Goal: Information Seeking & Learning: Learn about a topic

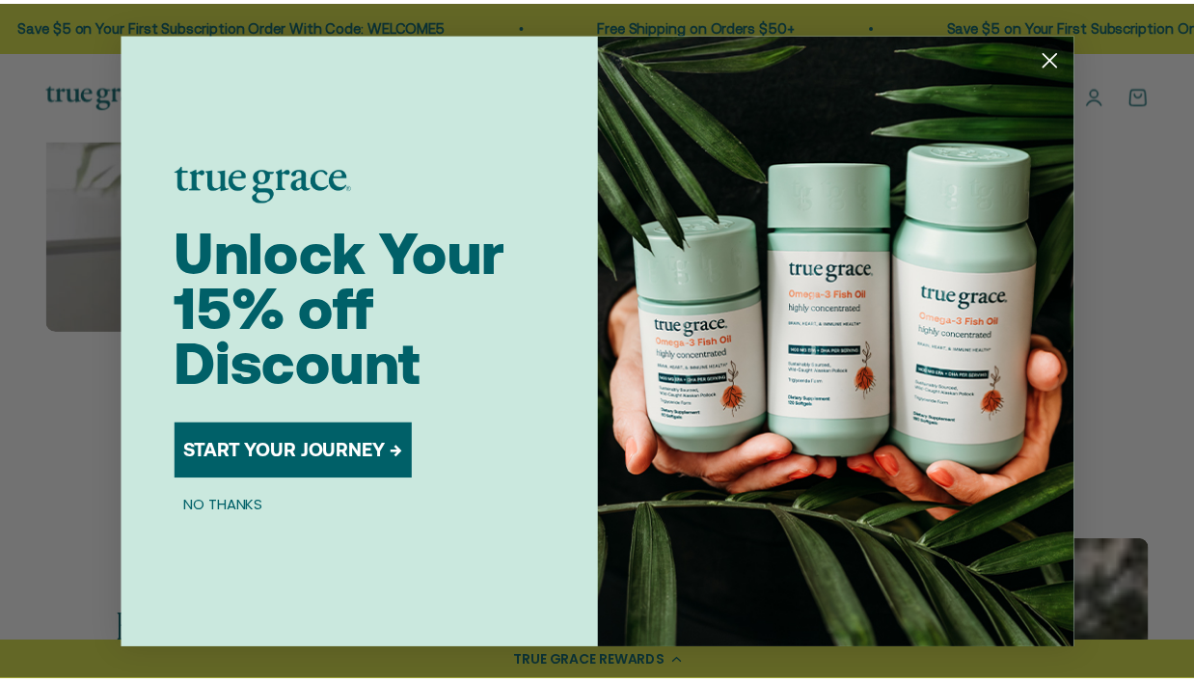
scroll to position [2604, 0]
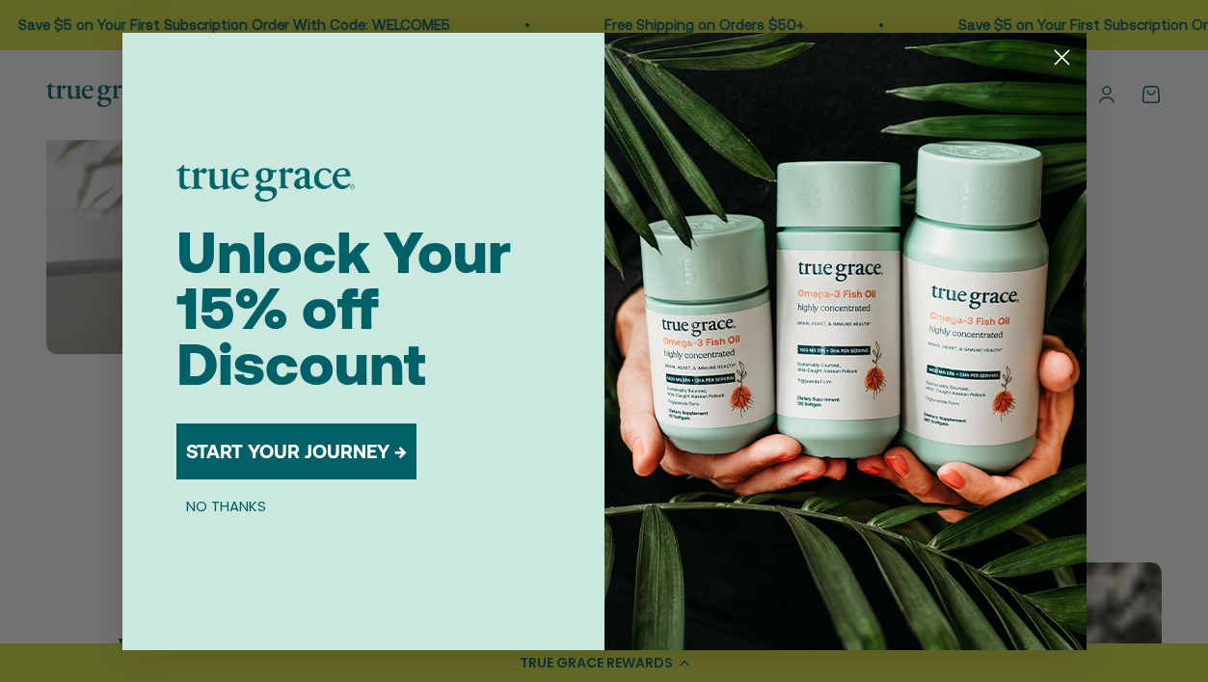
click at [1069, 51] on icon "Close dialog" at bounding box center [1062, 58] width 34 height 34
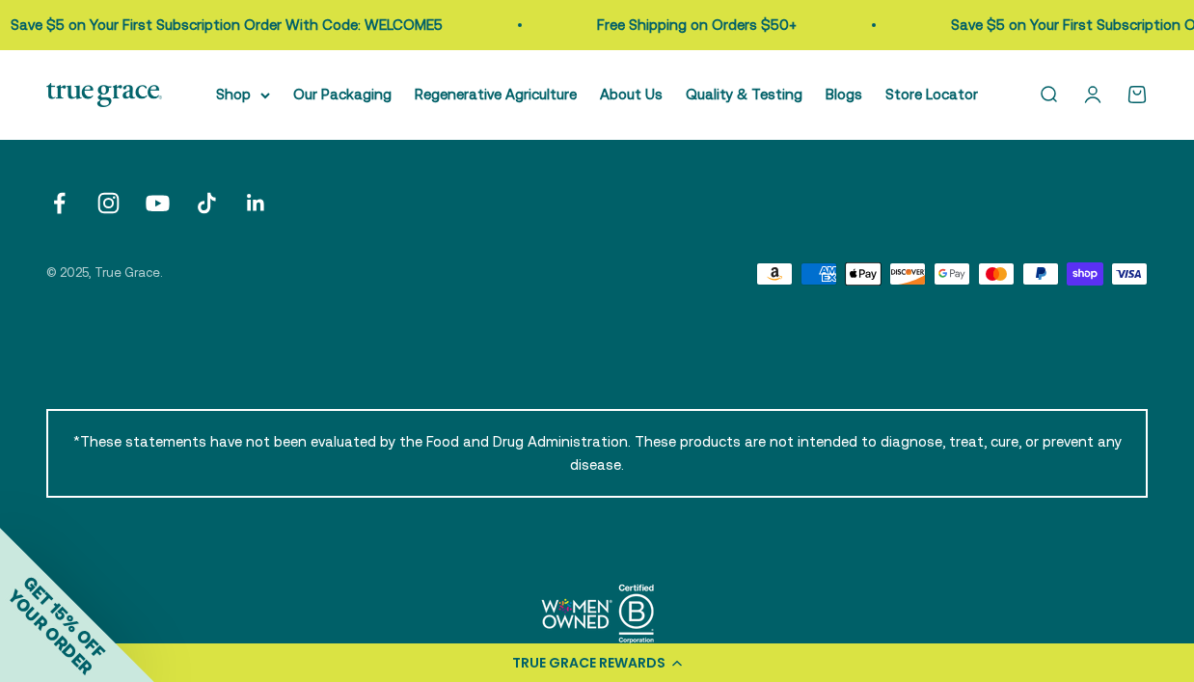
scroll to position [6219, 0]
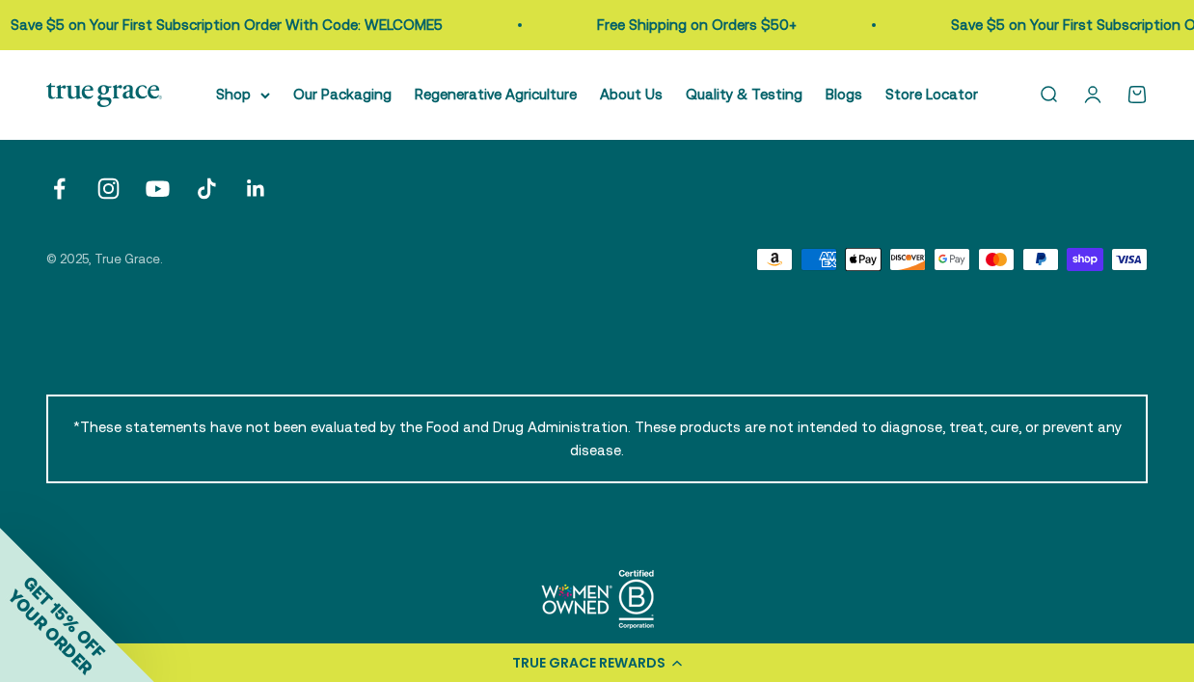
click at [416, 271] on div "Amazon American Express Apple Pay Discover Google Pay Mastercard PayPal Shop Pa…" at bounding box center [596, 259] width 1101 height 23
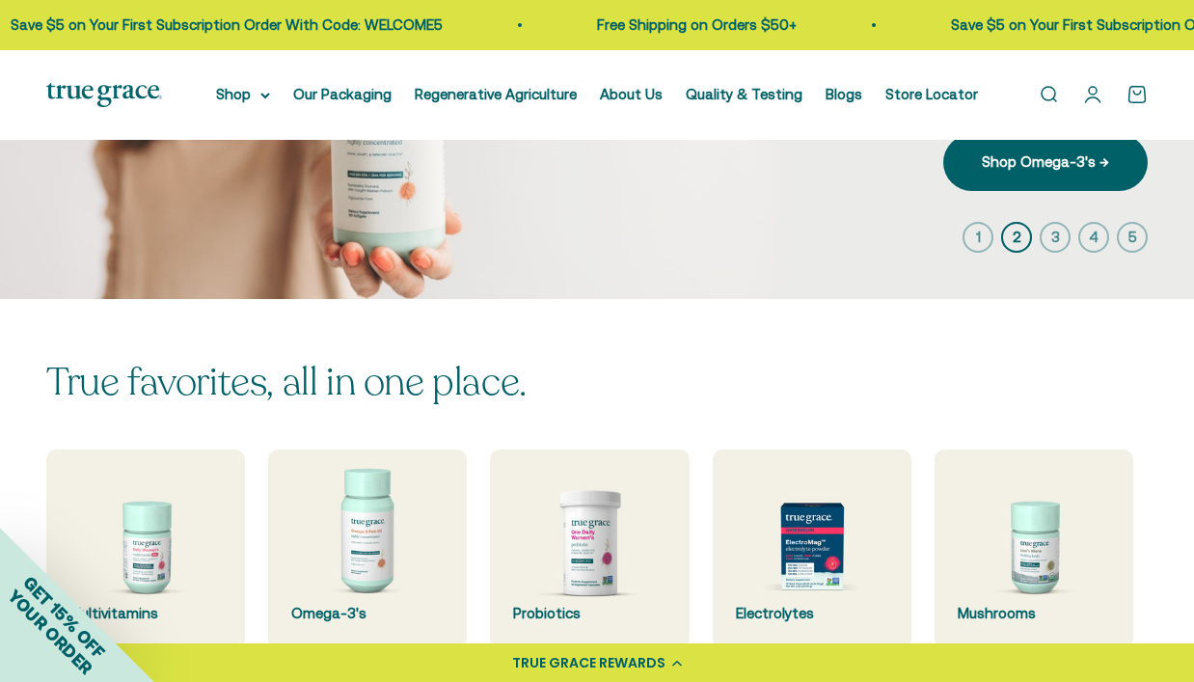
scroll to position [0, 0]
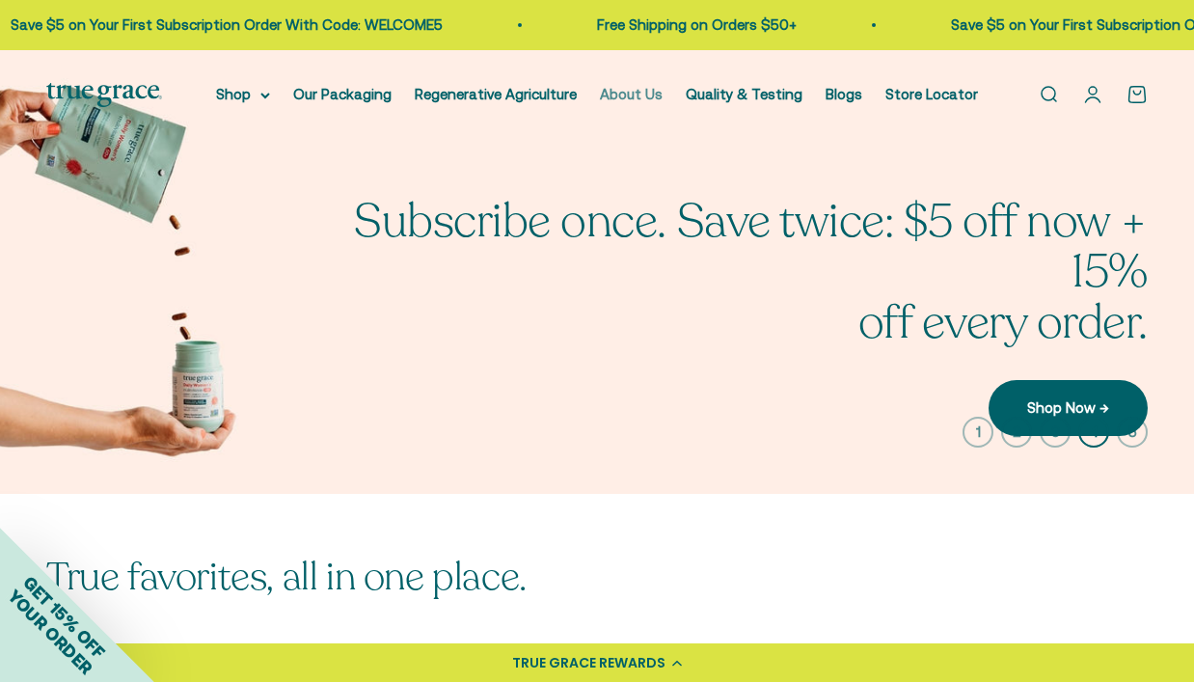
click at [625, 96] on link "About Us" at bounding box center [631, 94] width 63 height 16
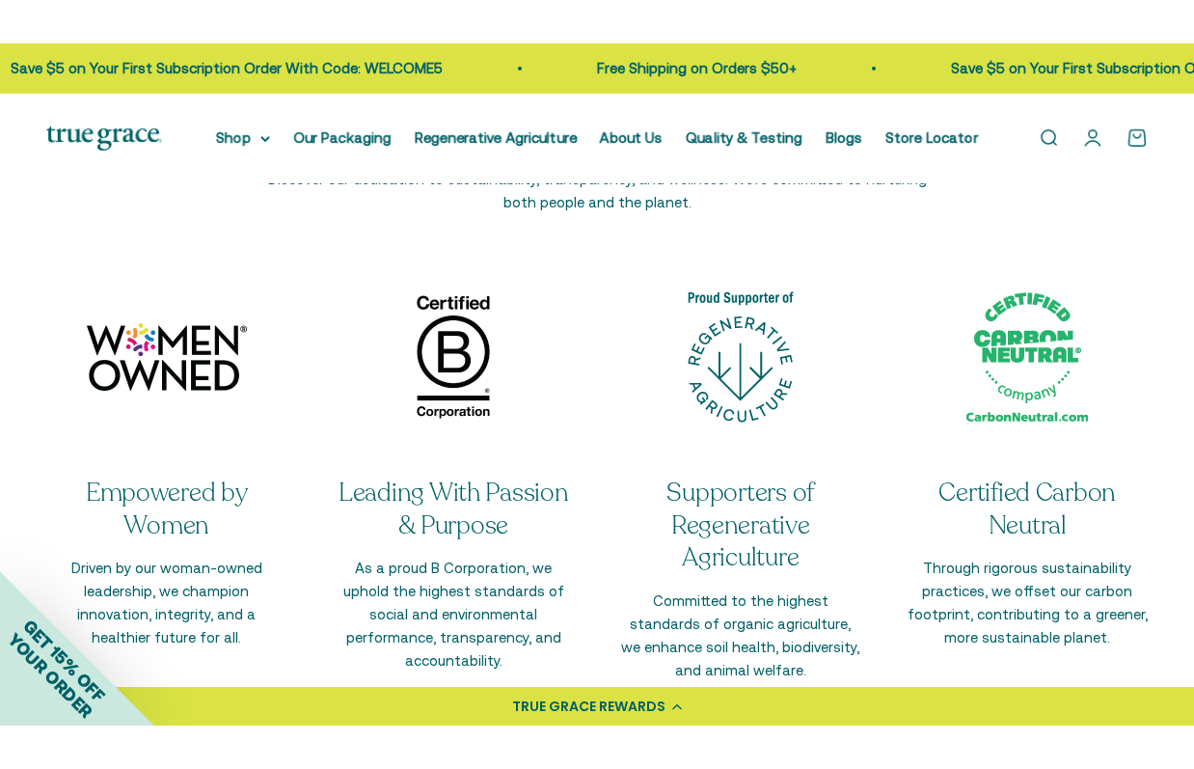
scroll to position [3086, 0]
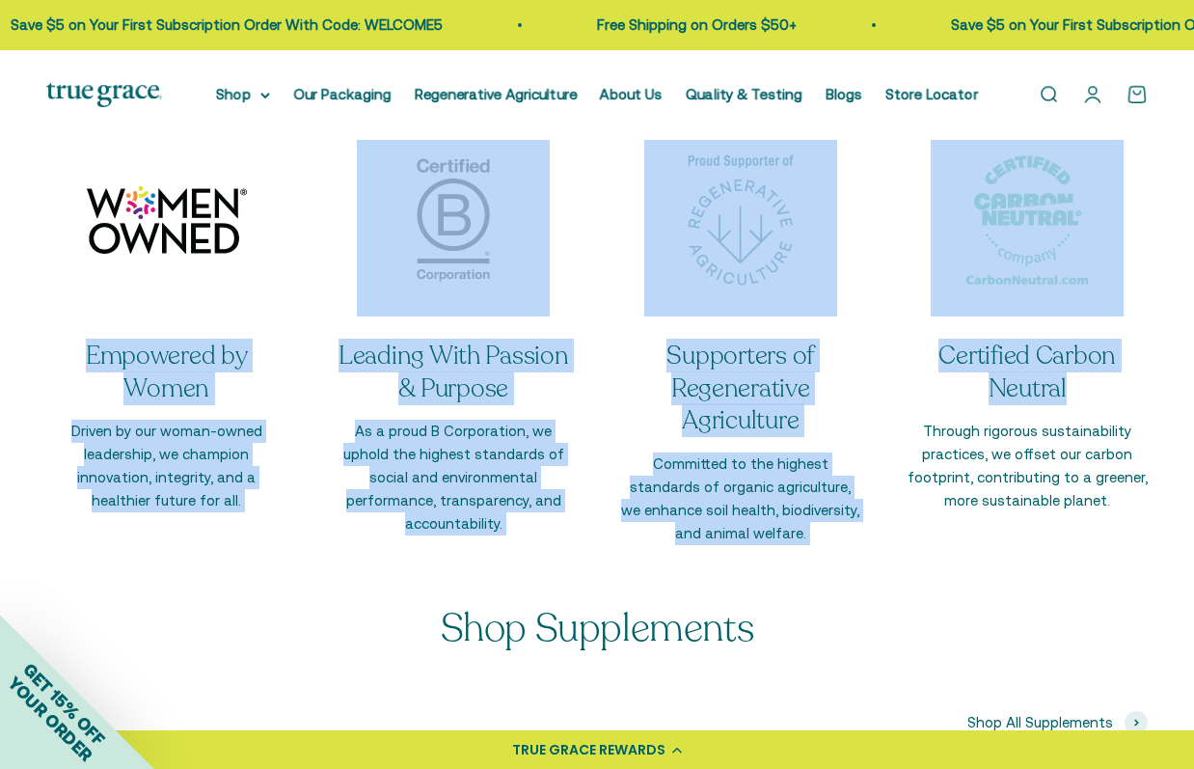
drag, startPoint x: 63, startPoint y: 359, endPoint x: 926, endPoint y: 566, distance: 887.7
click at [1101, 387] on div "Empowered by Women Driven by our woman-owned leadership, we champion innovation…" at bounding box center [596, 333] width 1101 height 421
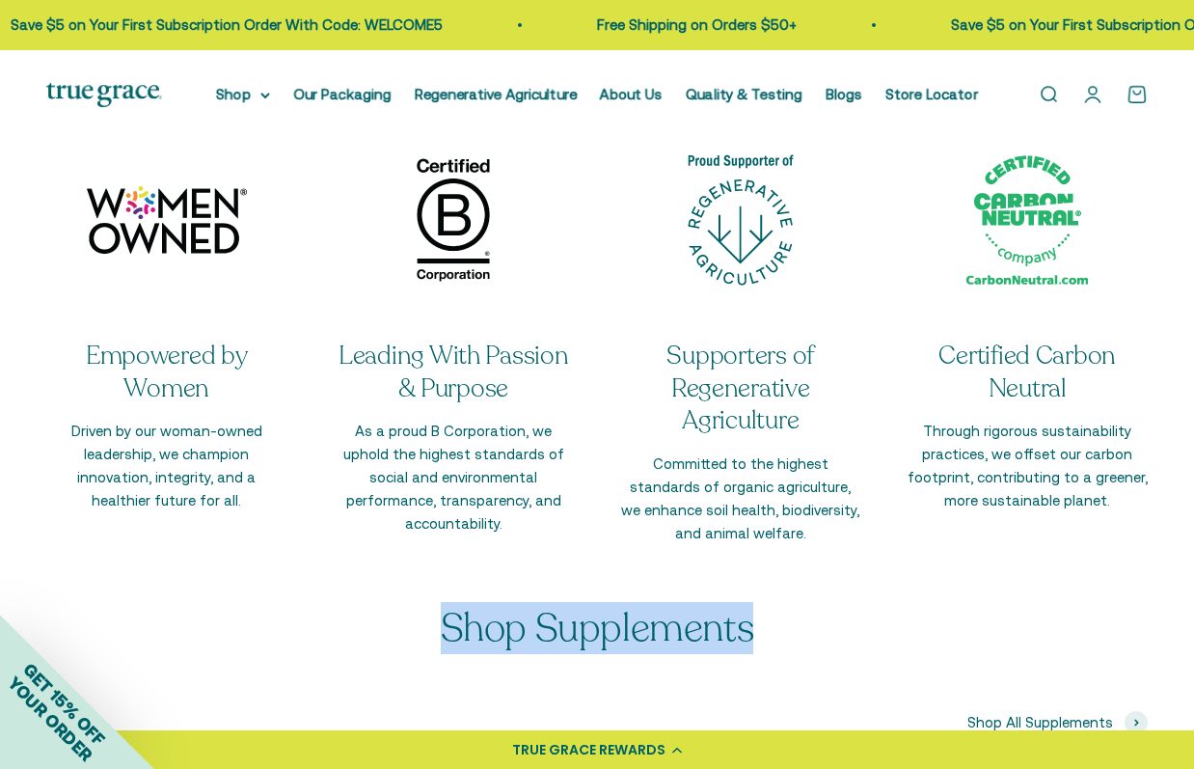
drag, startPoint x: 447, startPoint y: 634, endPoint x: 756, endPoint y: 637, distance: 309.6
click at [756, 637] on div "Shop Supplements" at bounding box center [596, 628] width 1101 height 42
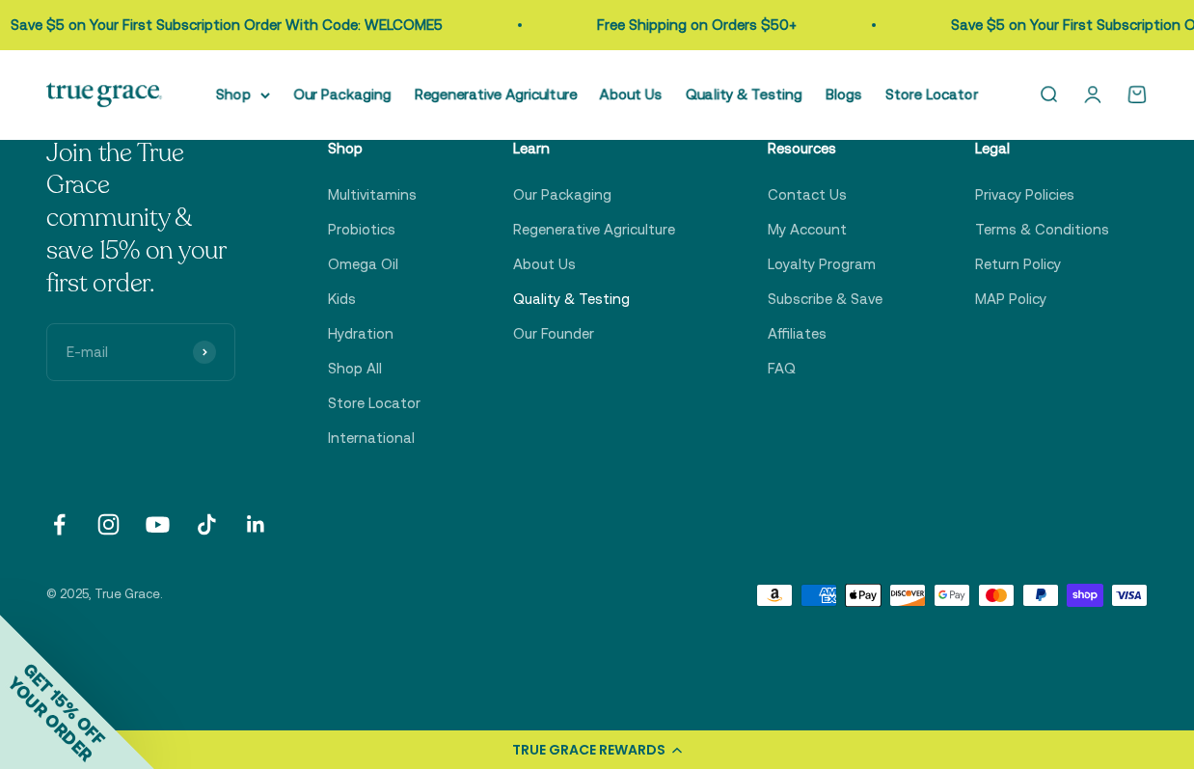
scroll to position [4513, 0]
